Goal: Task Accomplishment & Management: Use online tool/utility

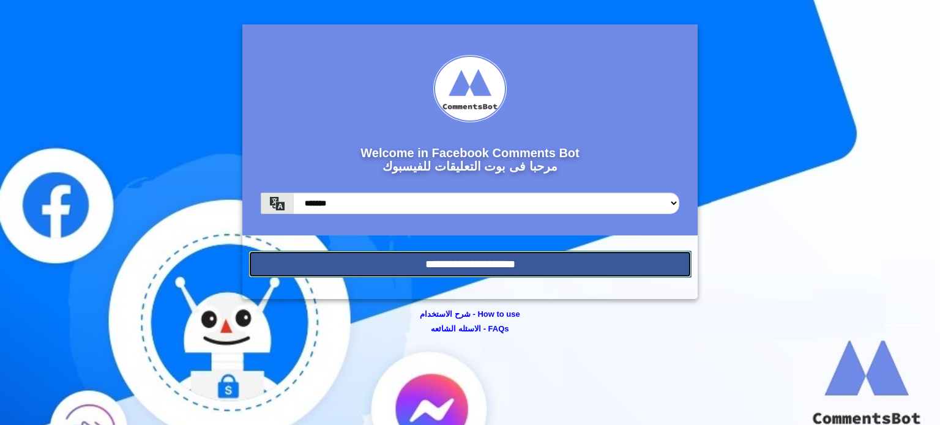
click at [509, 266] on input "**********" at bounding box center [470, 264] width 443 height 27
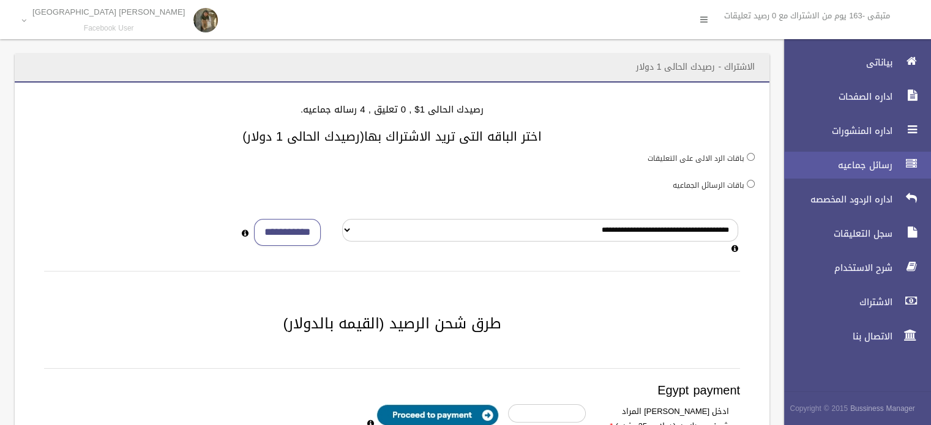
click at [834, 173] on link "رسائل جماعيه" at bounding box center [852, 165] width 157 height 27
